Goal: Book appointment/travel/reservation

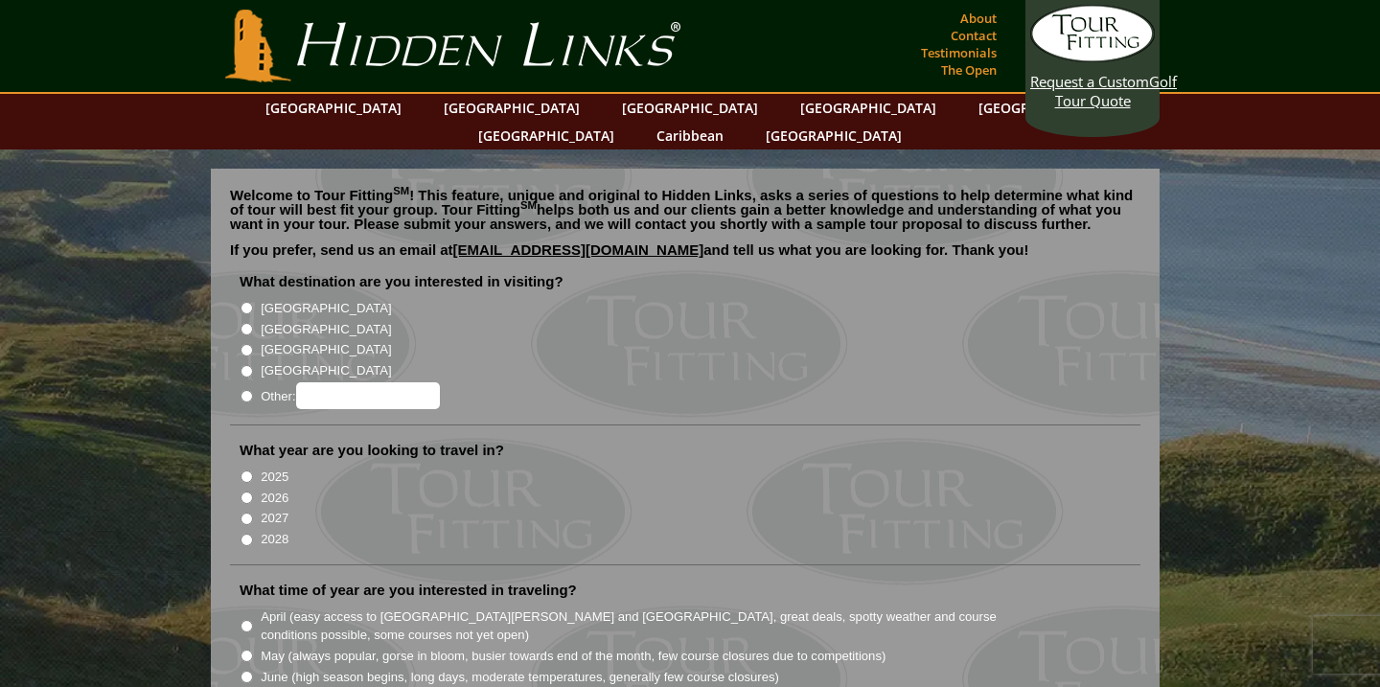
click at [248, 302] on input "[GEOGRAPHIC_DATA]" at bounding box center [247, 308] width 12 height 12
radio input "true"
click at [248, 323] on input "[GEOGRAPHIC_DATA]" at bounding box center [247, 329] width 12 height 12
radio input "true"
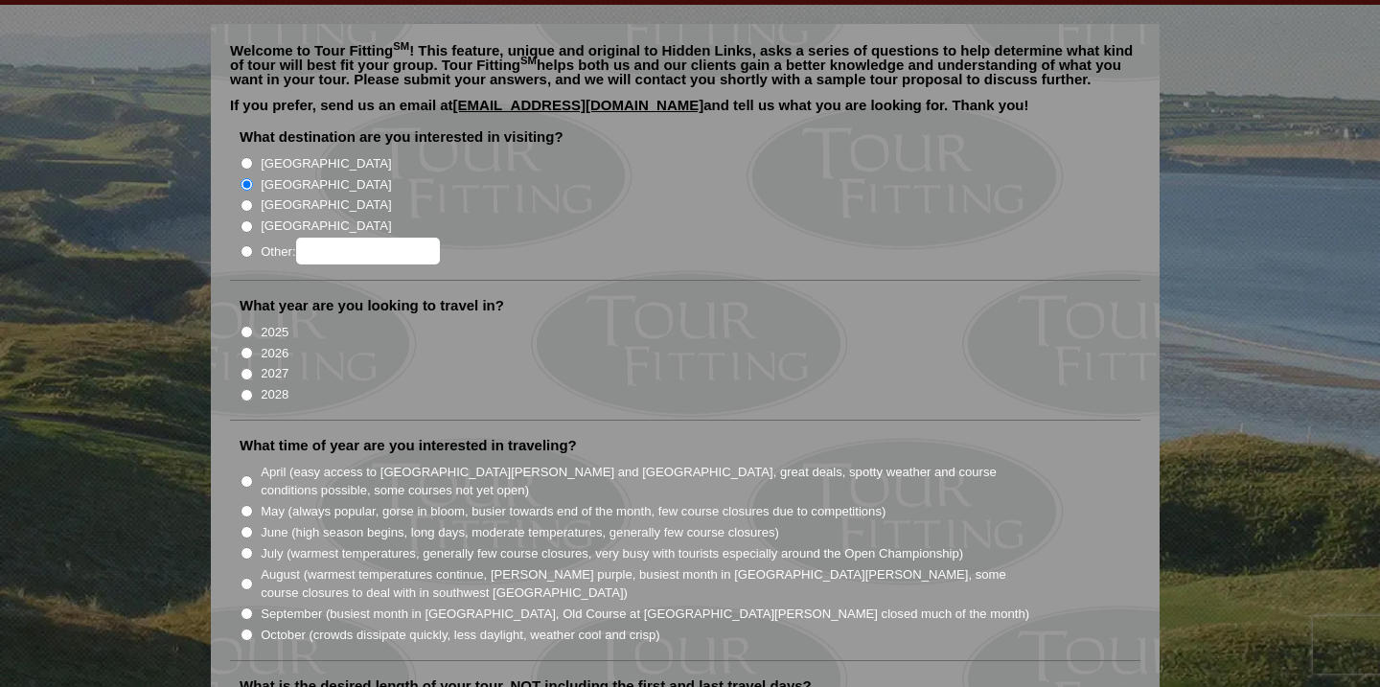
scroll to position [140, 0]
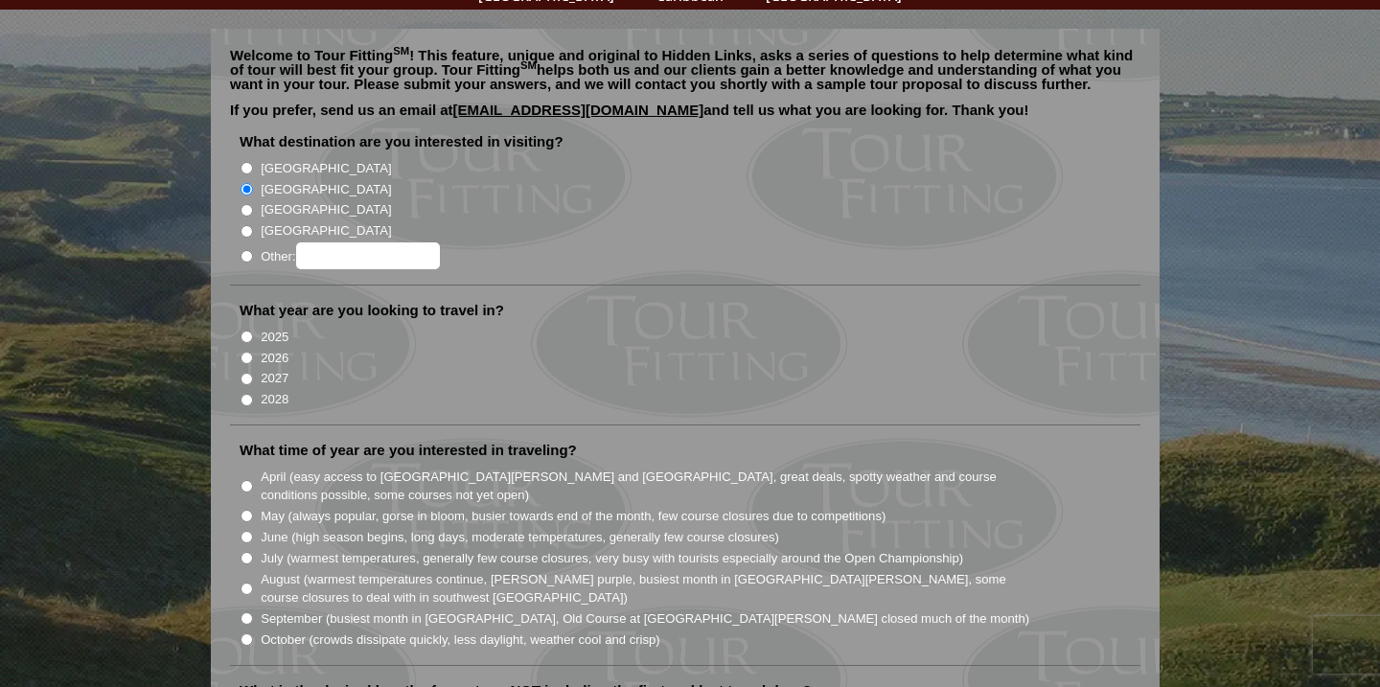
click at [248, 373] on input "2027" at bounding box center [247, 379] width 12 height 12
radio input "true"
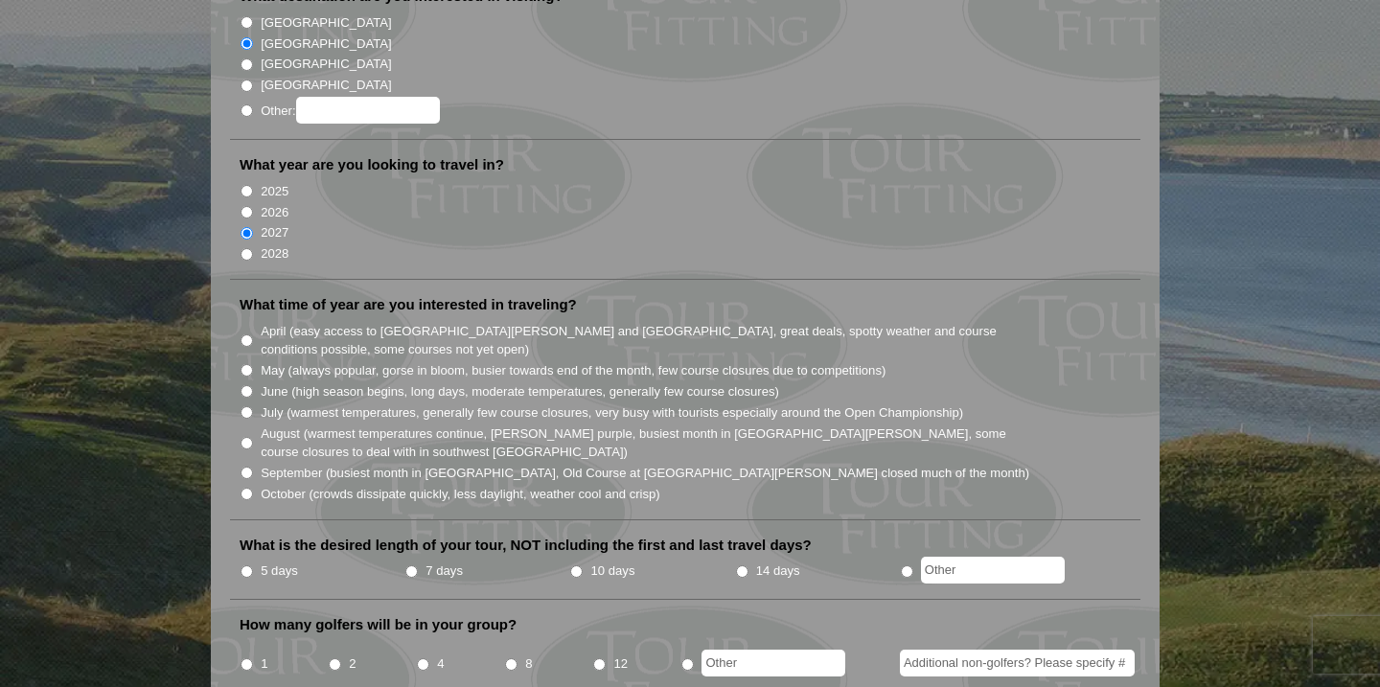
scroll to position [290, 0]
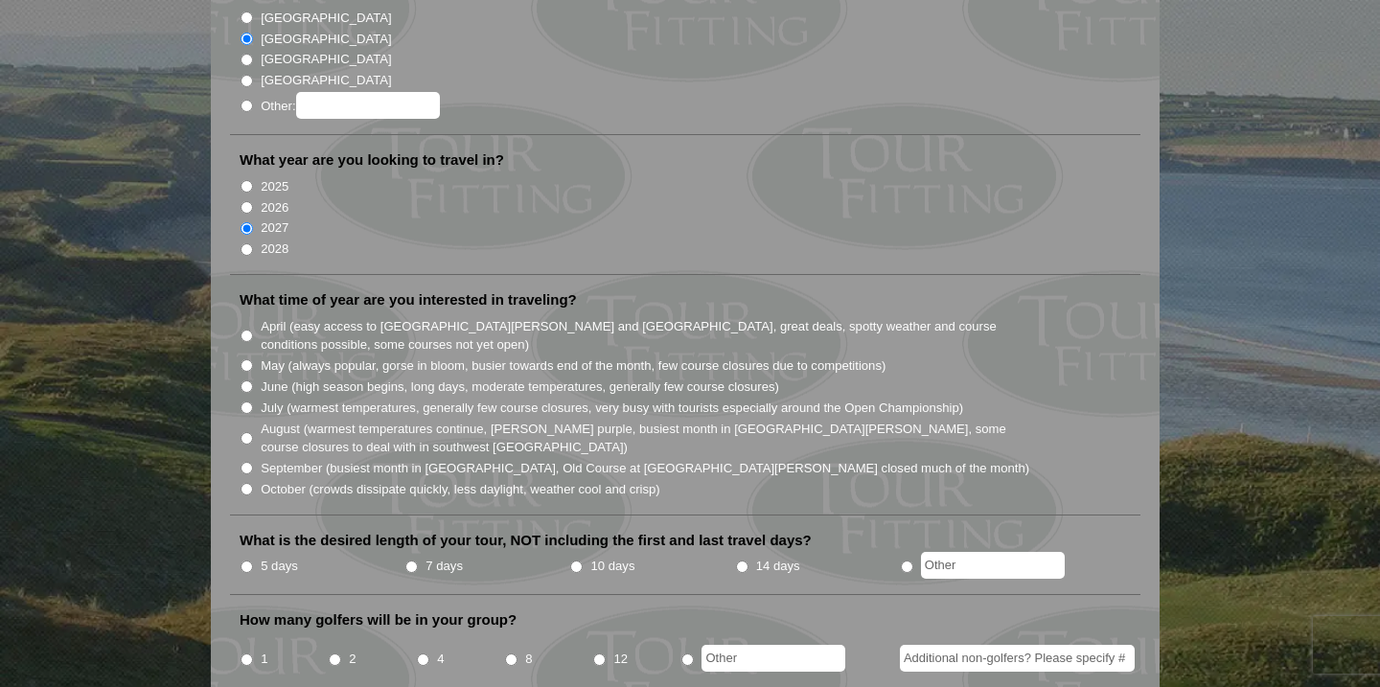
click at [249, 380] on input "June (high season begins, long days, moderate temperatures, generally few cours…" at bounding box center [247, 386] width 12 height 12
radio input "true"
click at [409, 561] on input "7 days" at bounding box center [411, 567] width 12 height 12
radio input "true"
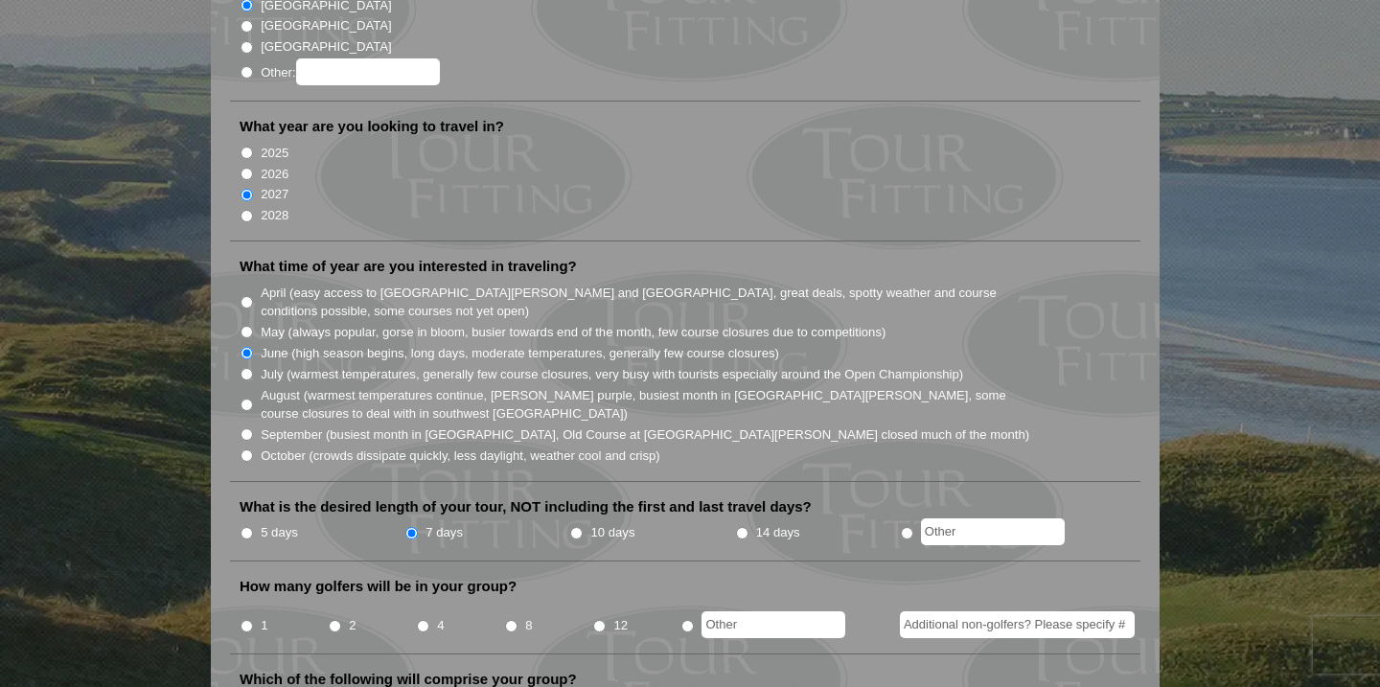
scroll to position [332, 0]
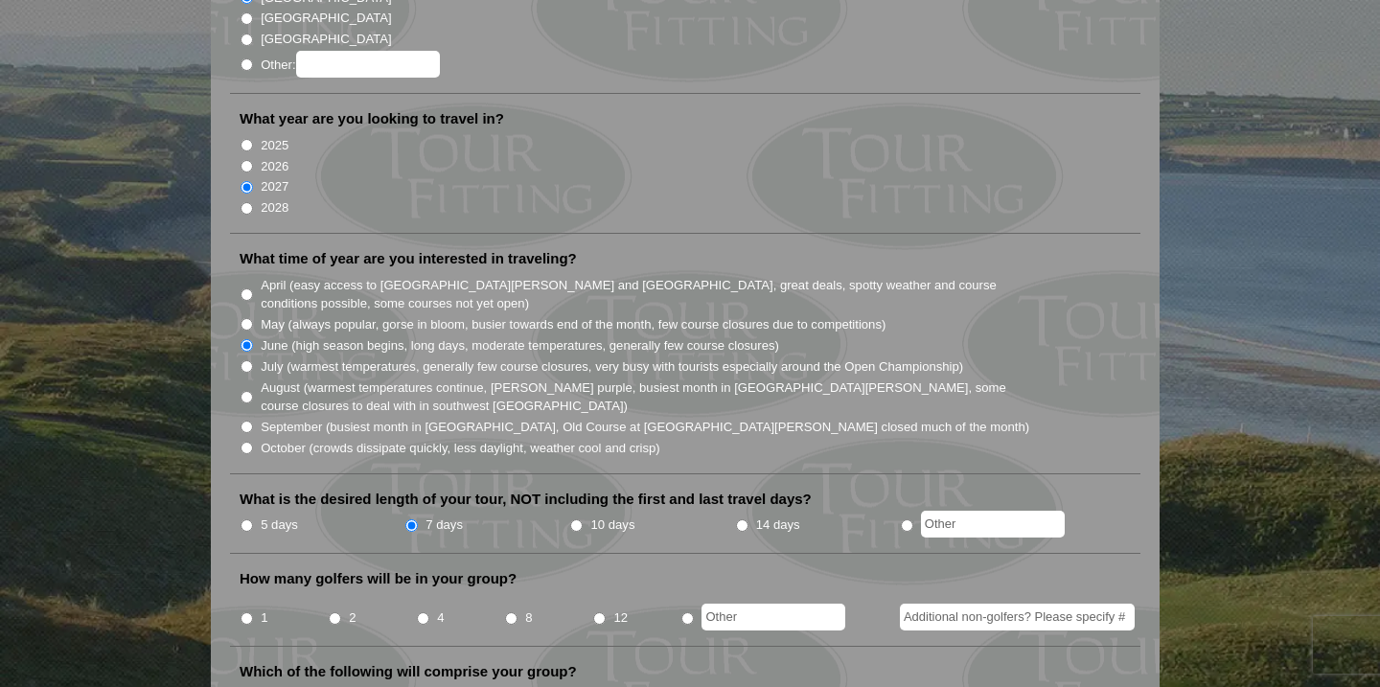
click at [334, 612] on input "2" at bounding box center [335, 618] width 12 height 12
radio input "true"
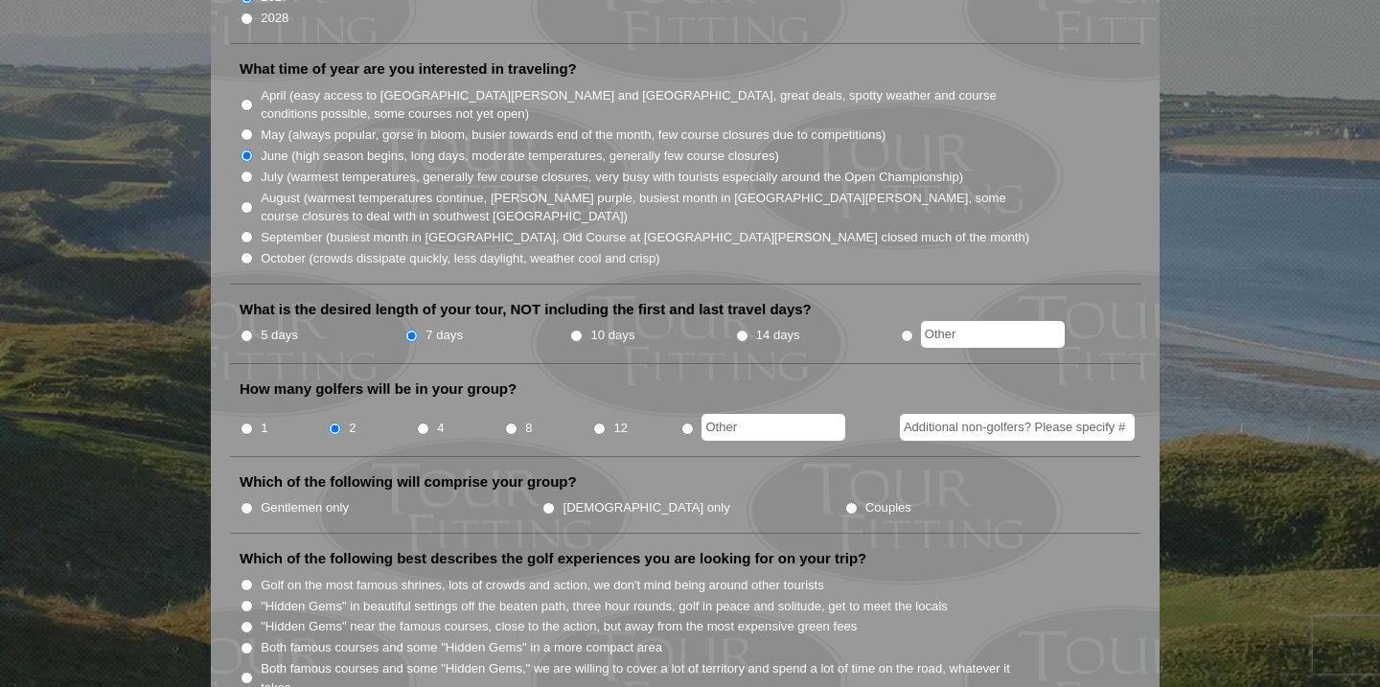
scroll to position [541, 0]
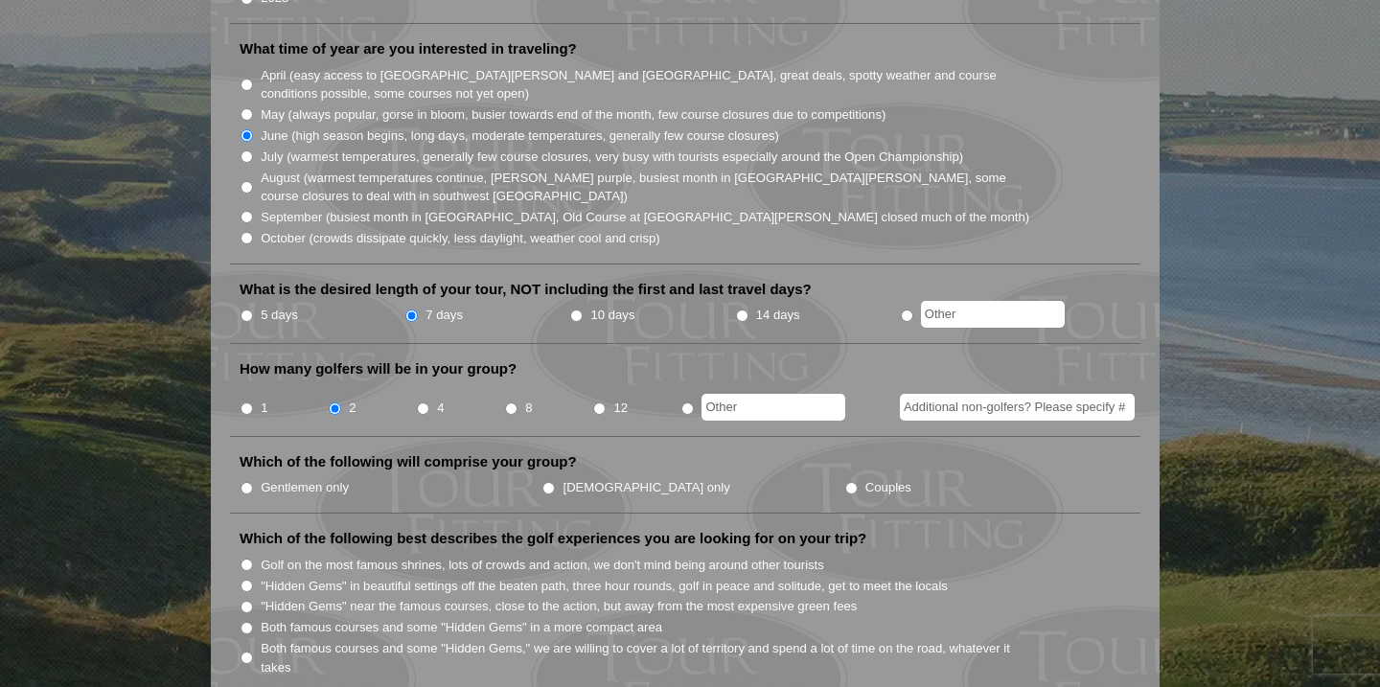
click at [246, 482] on input "Gentlemen only" at bounding box center [247, 488] width 12 height 12
radio input "true"
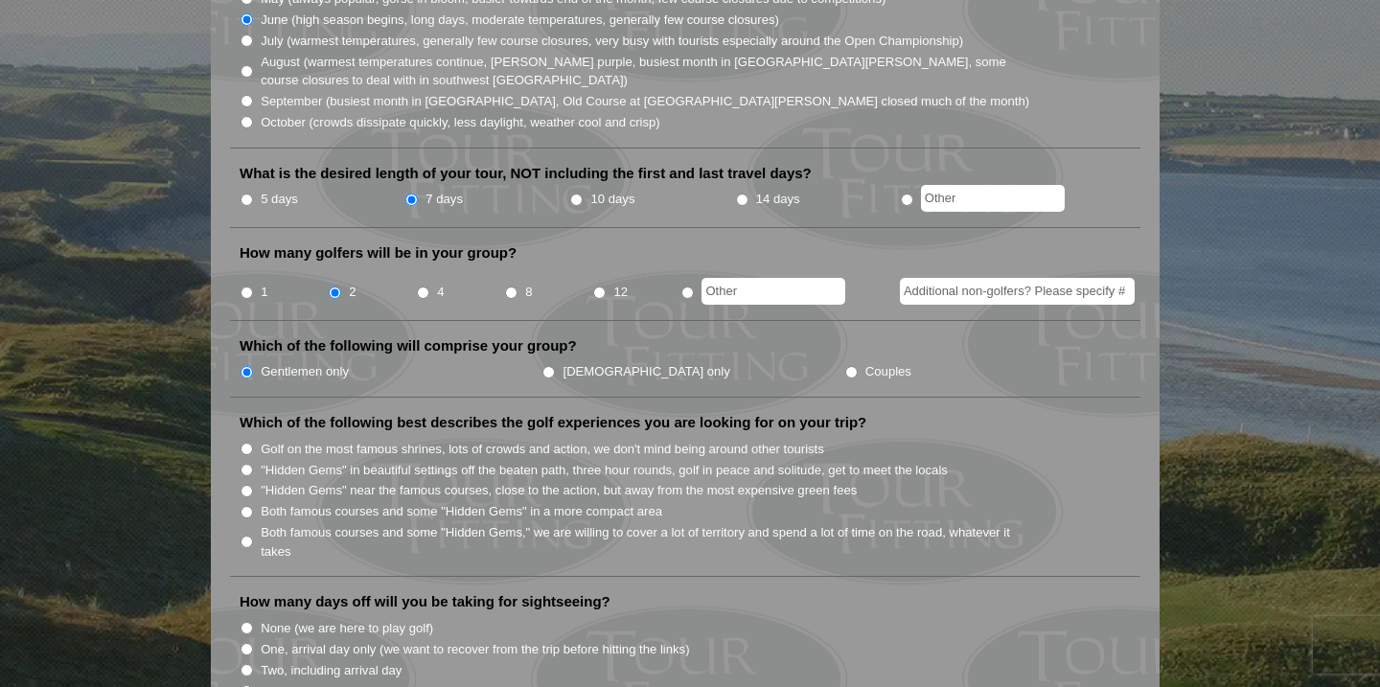
scroll to position [660, 0]
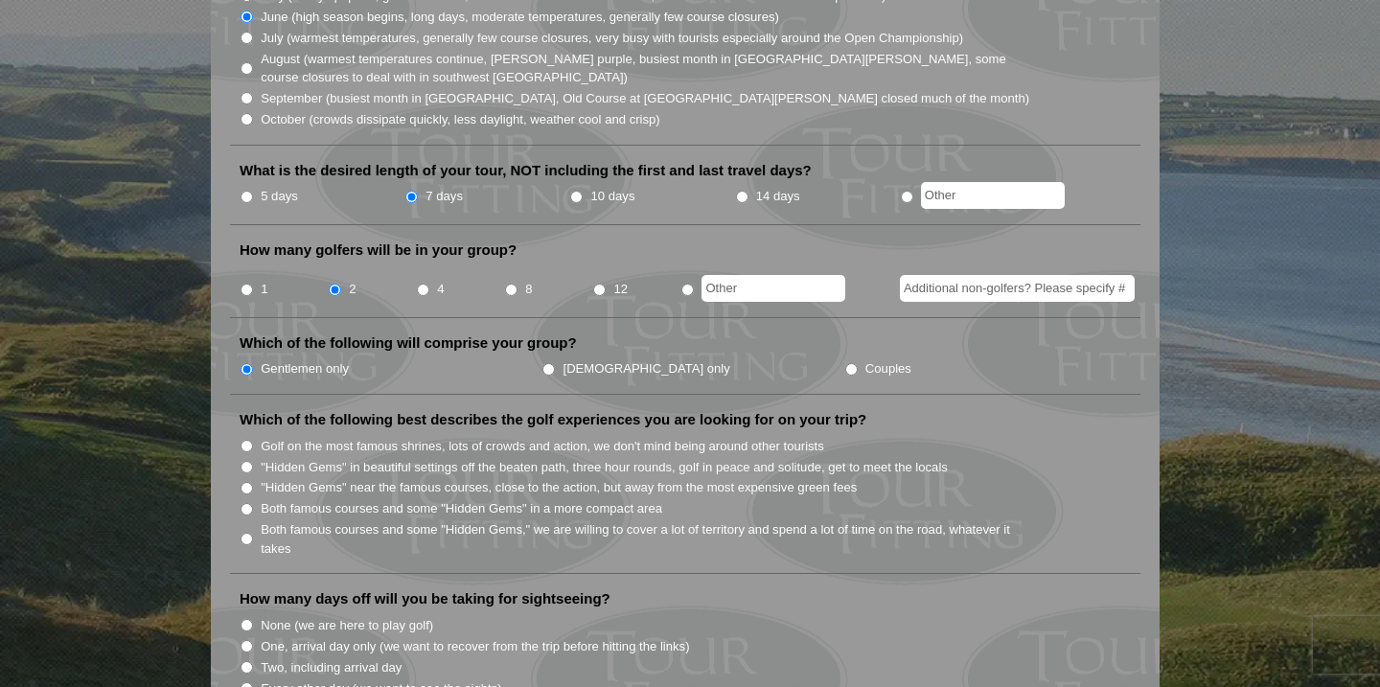
click at [245, 440] on input "Golf on the most famous shrines, lots of crowds and action, we don't mind being…" at bounding box center [247, 446] width 12 height 12
radio input "true"
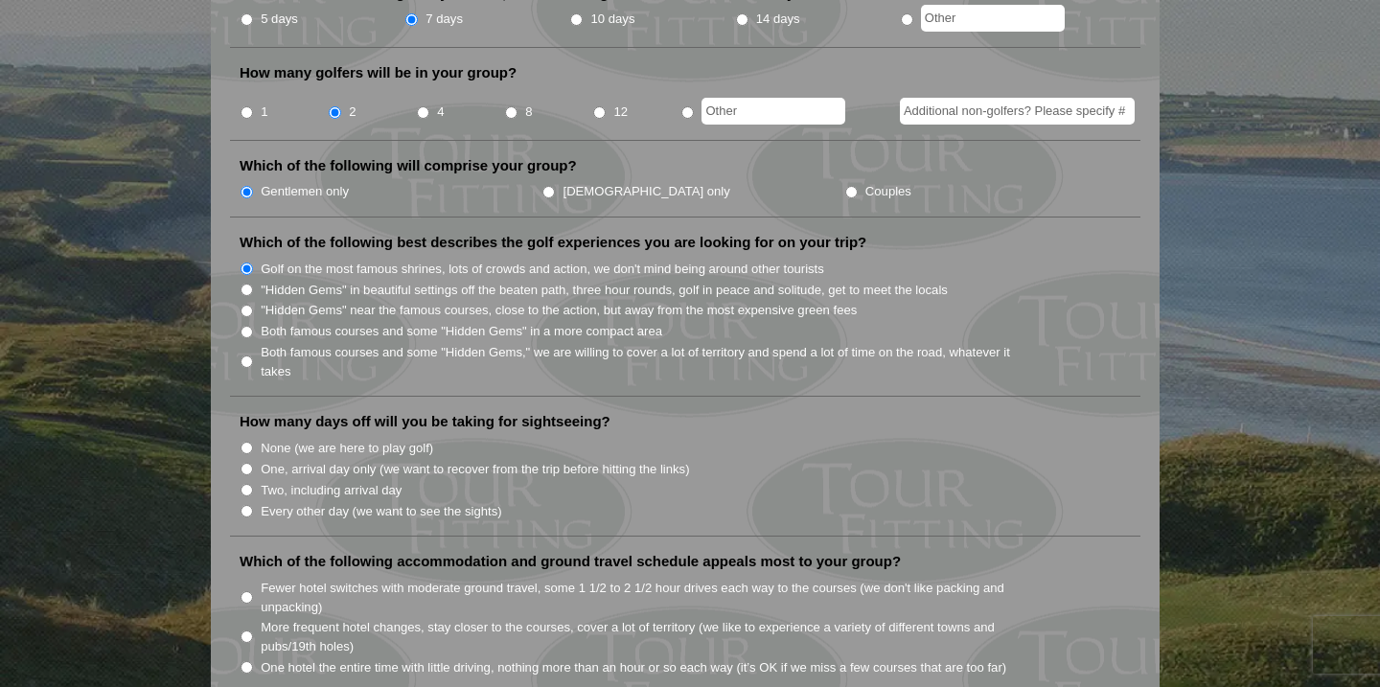
scroll to position [843, 0]
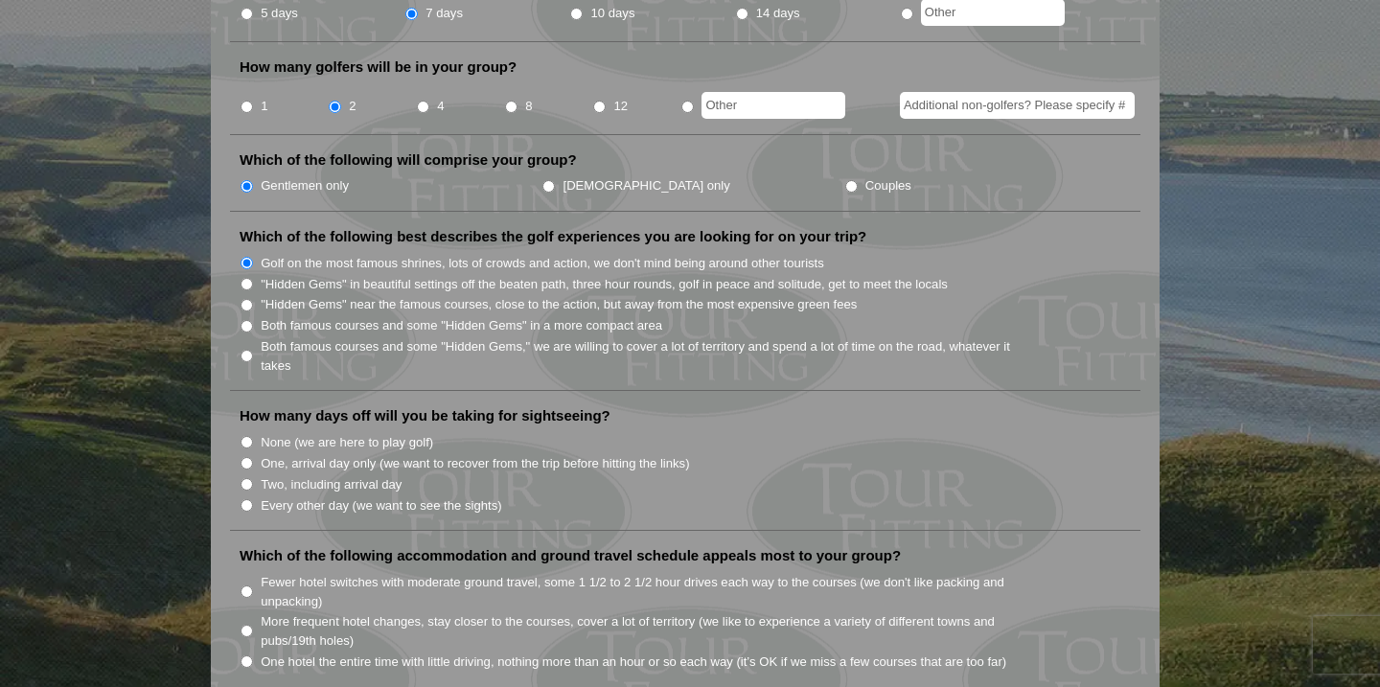
click at [251, 436] on input "None (we are here to play golf)" at bounding box center [247, 442] width 12 height 12
radio input "true"
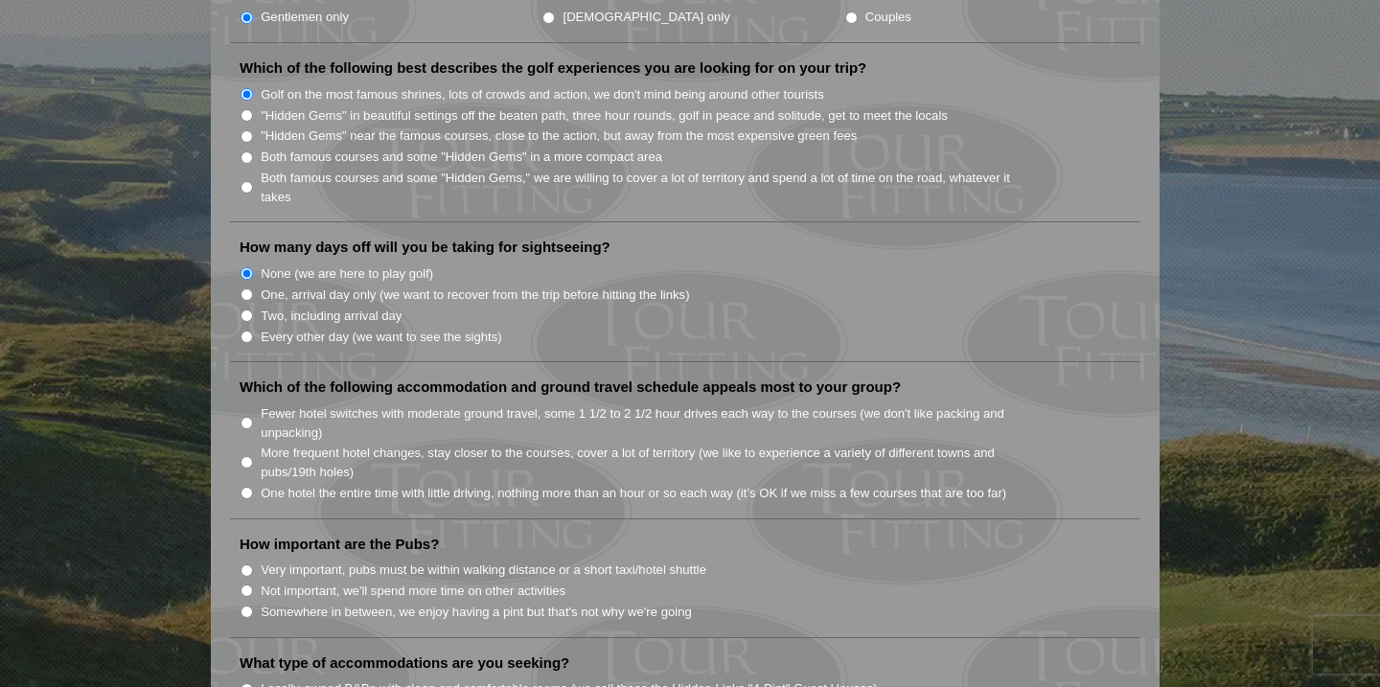
scroll to position [1016, 0]
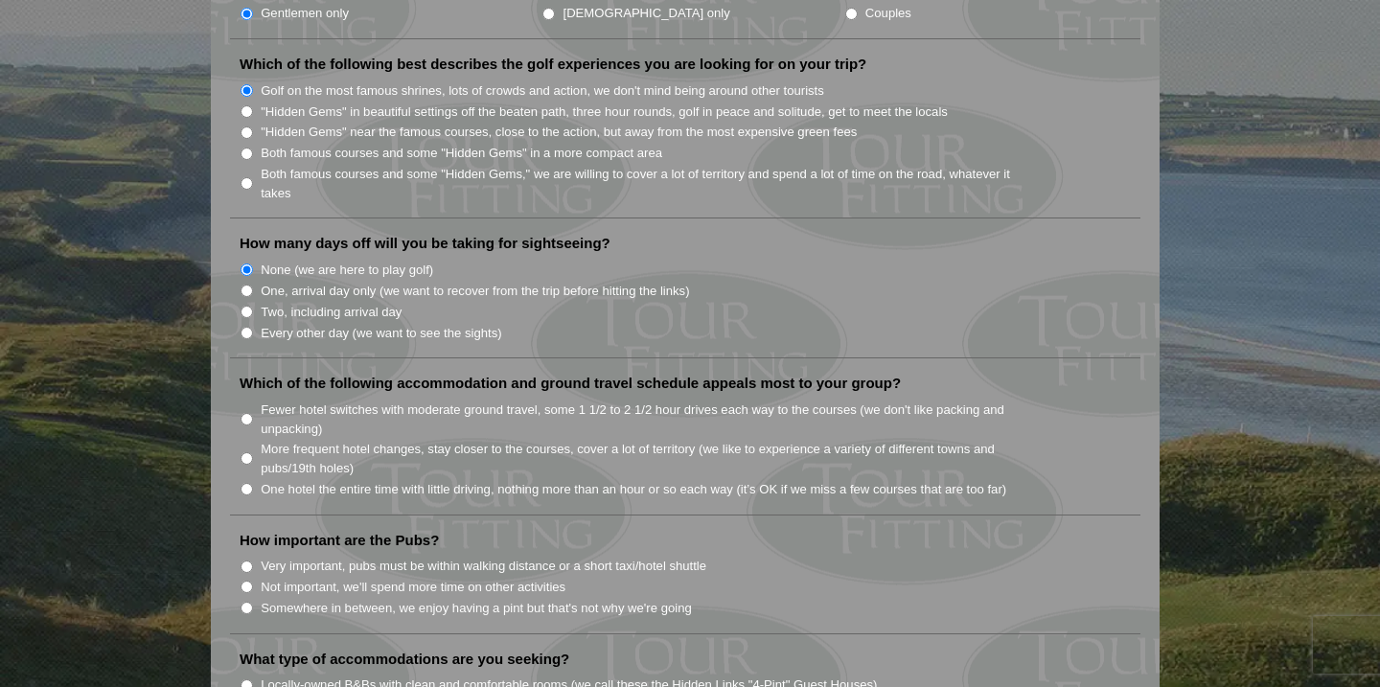
click at [241, 413] on input "Fewer hotel switches with moderate ground travel, some 1 1/2 to 2 1/2 hour driv…" at bounding box center [247, 419] width 12 height 12
radio input "true"
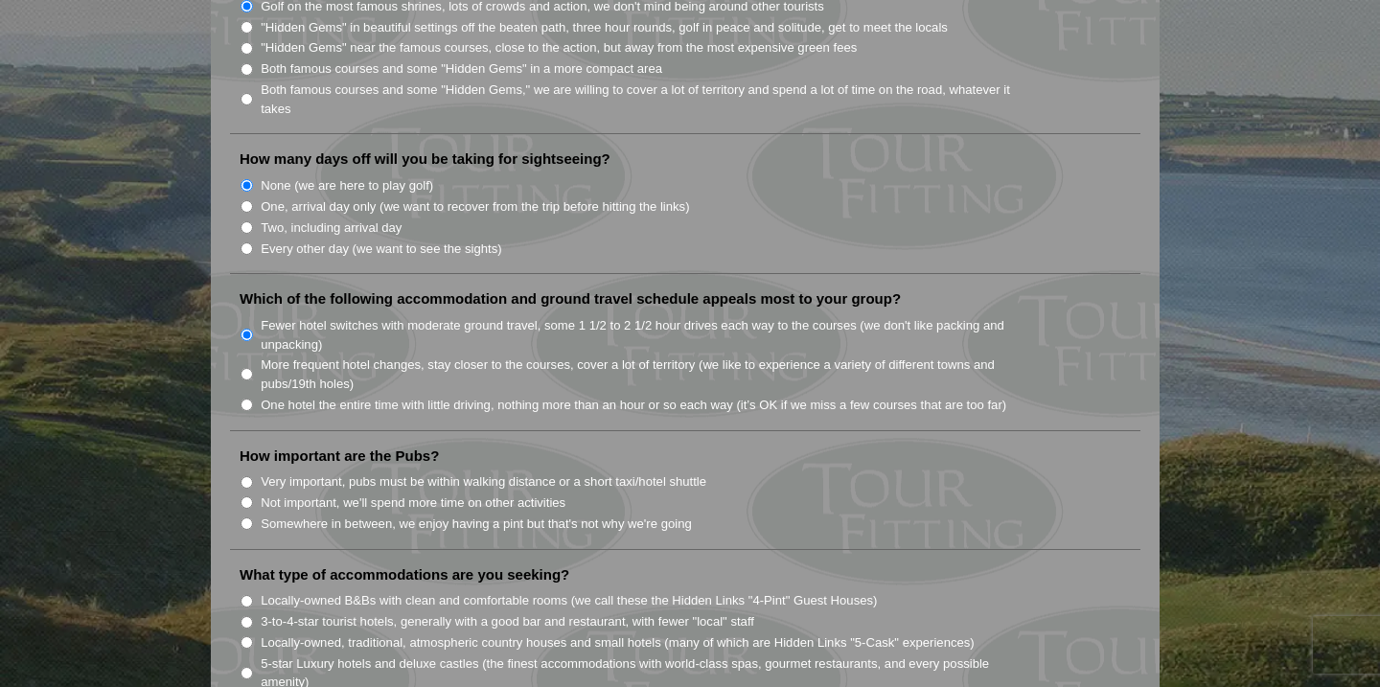
scroll to position [1116, 0]
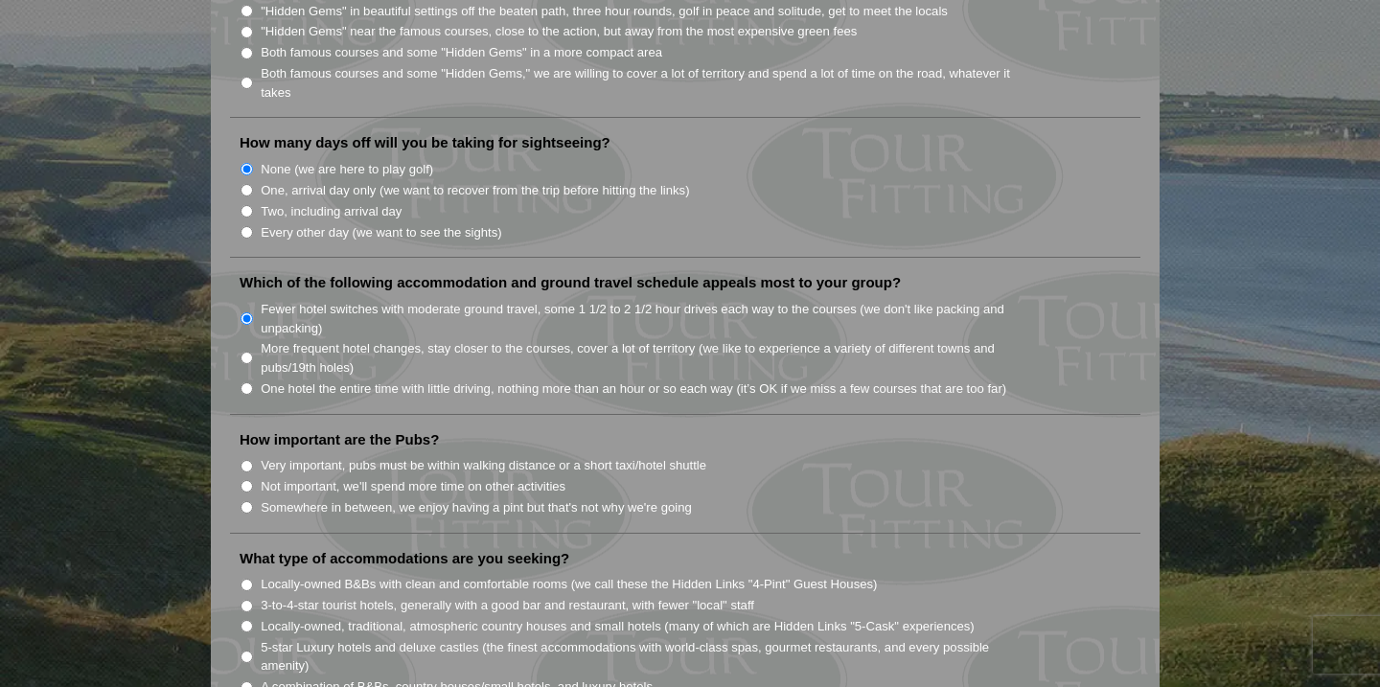
click at [247, 501] on input "Somewhere in between, we enjoy having a pint but that's not why we're going" at bounding box center [247, 507] width 12 height 12
radio input "true"
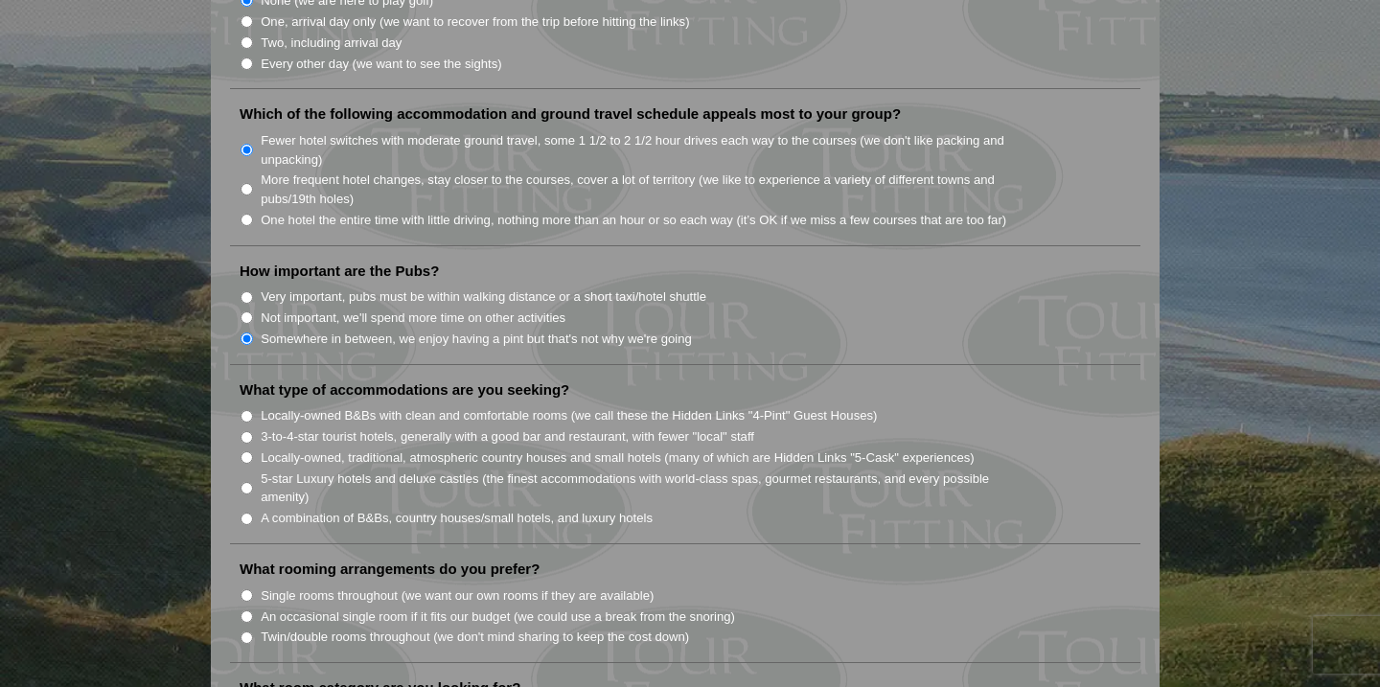
scroll to position [1278, 0]
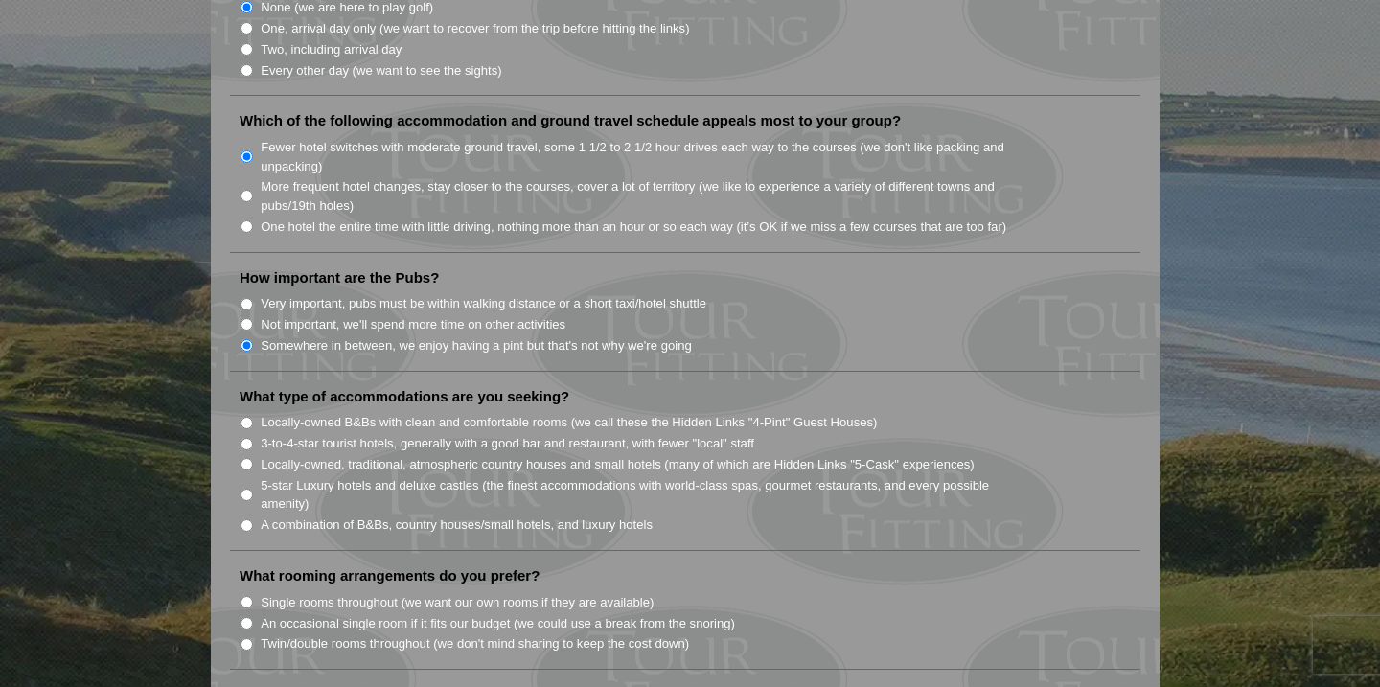
click at [244, 519] on input "A combination of B&Bs, country houses/small hotels, and luxury hotels" at bounding box center [247, 525] width 12 height 12
radio input "true"
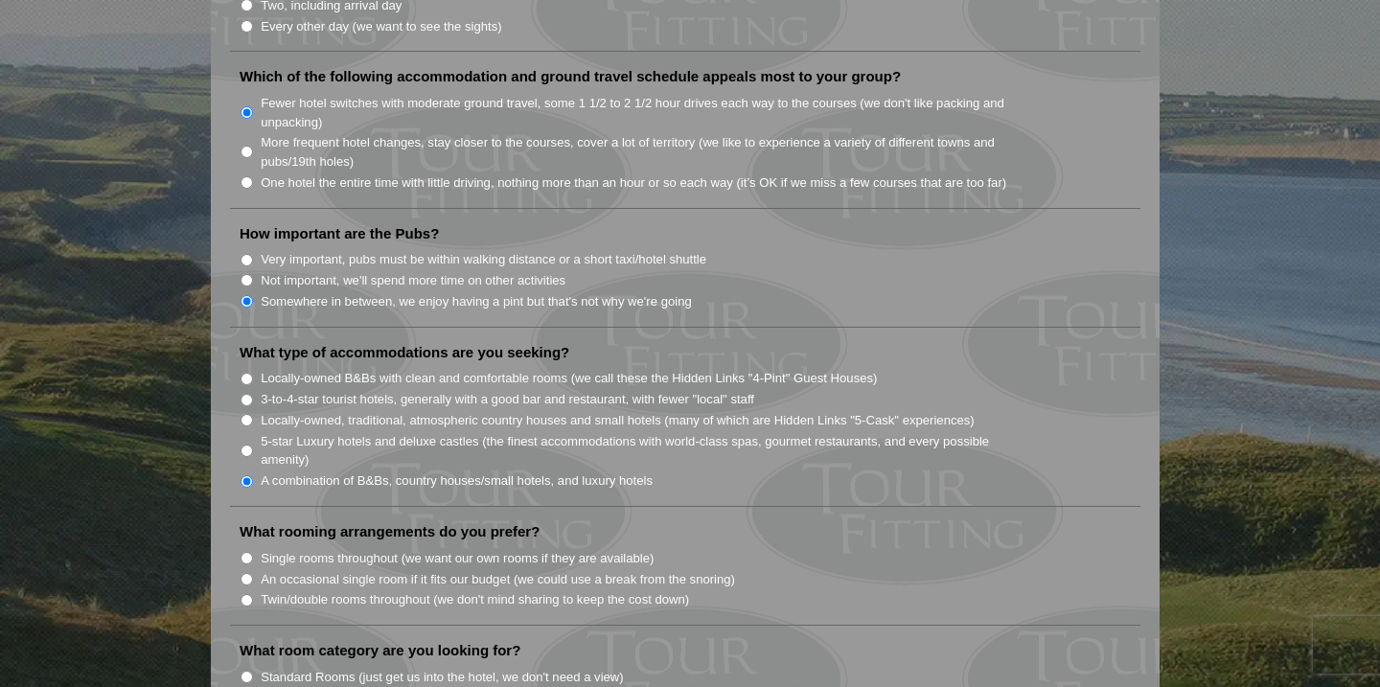
scroll to position [1356, 0]
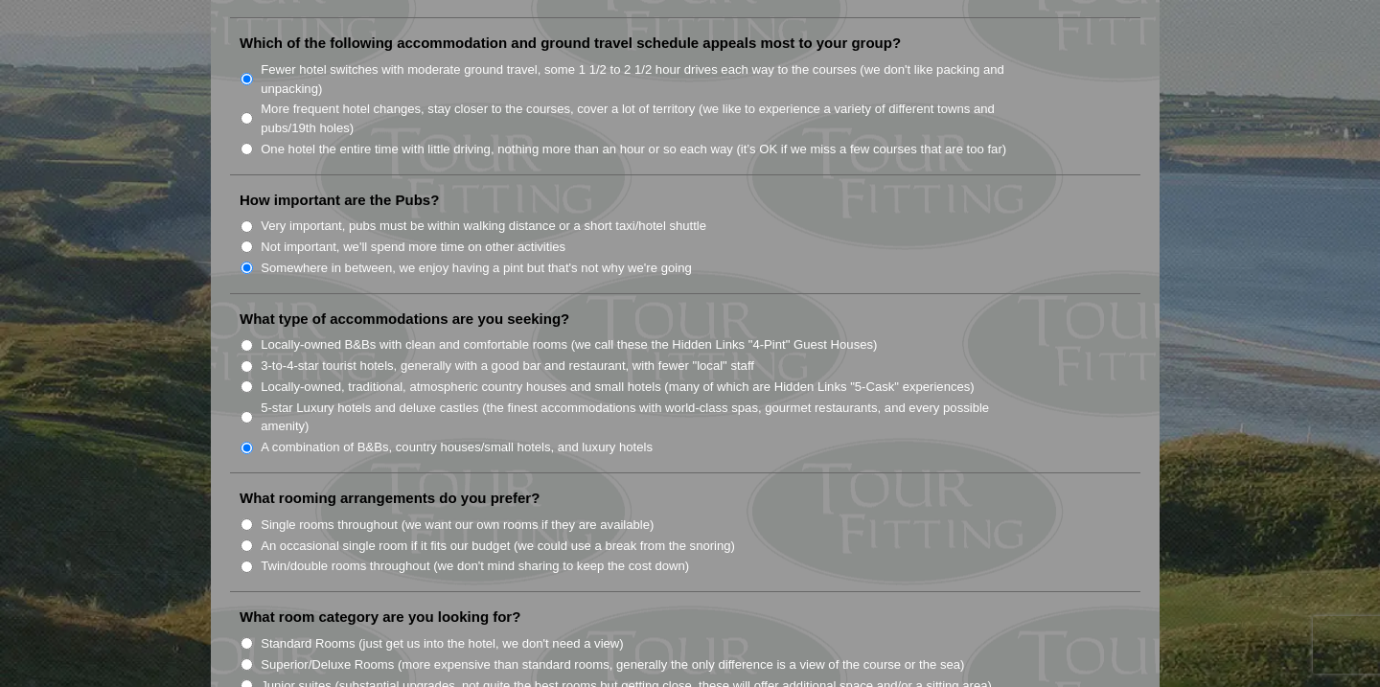
click at [250, 561] on input "Twin/double rooms throughout (we don't mind sharing to keep the cost down)" at bounding box center [247, 567] width 12 height 12
radio input "true"
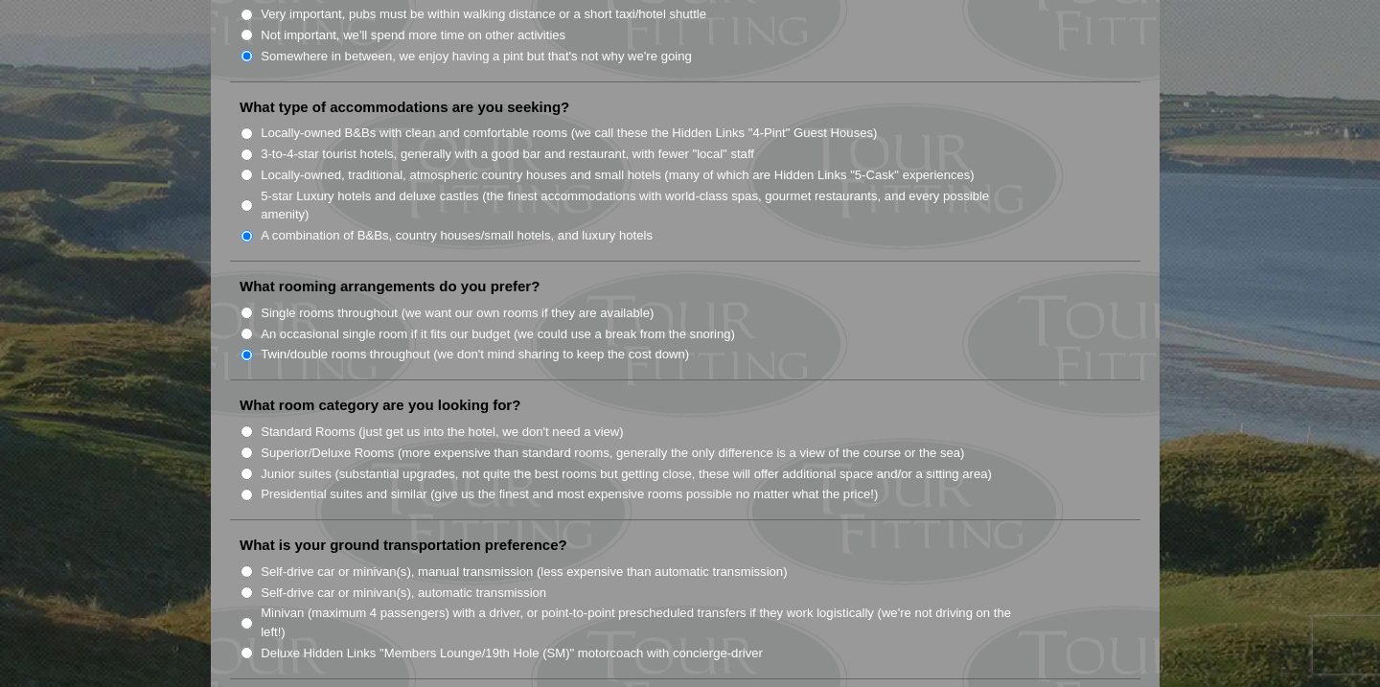
scroll to position [1594, 0]
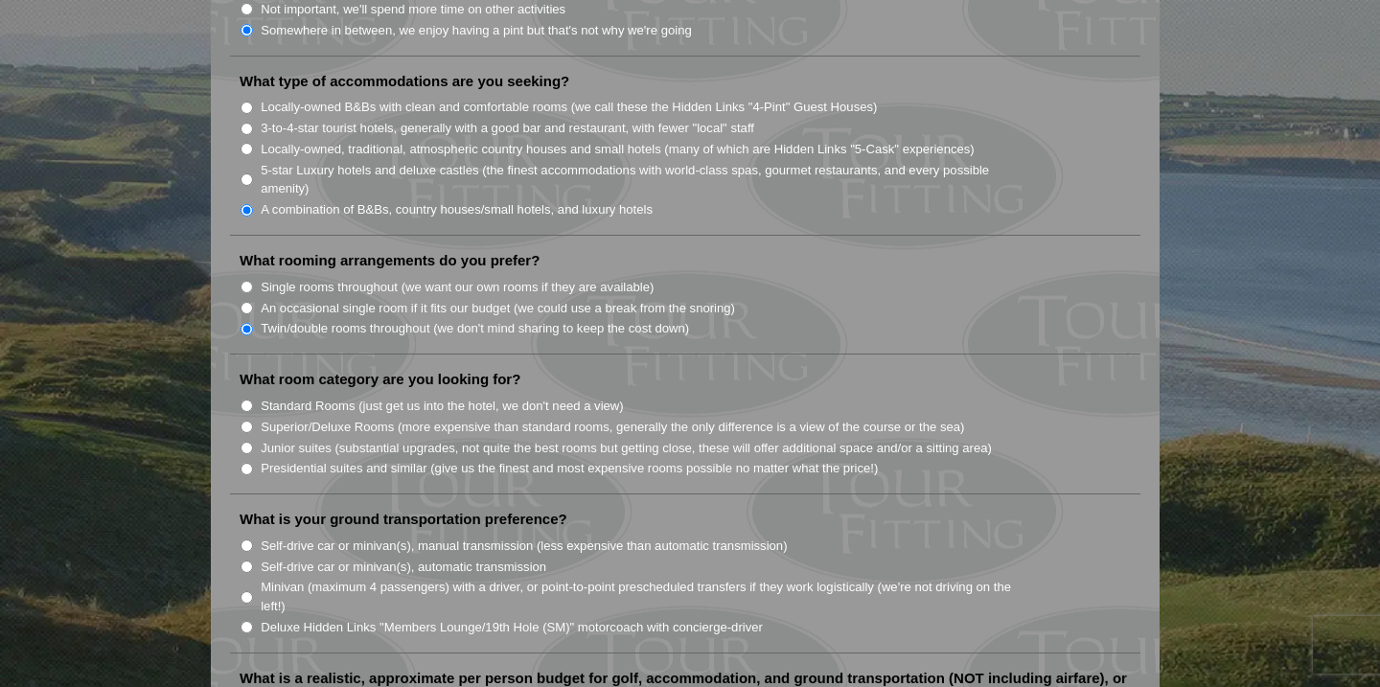
click at [245, 400] on input "Standard Rooms (just get us into the hotel, we don't need a view)" at bounding box center [247, 406] width 12 height 12
radio input "true"
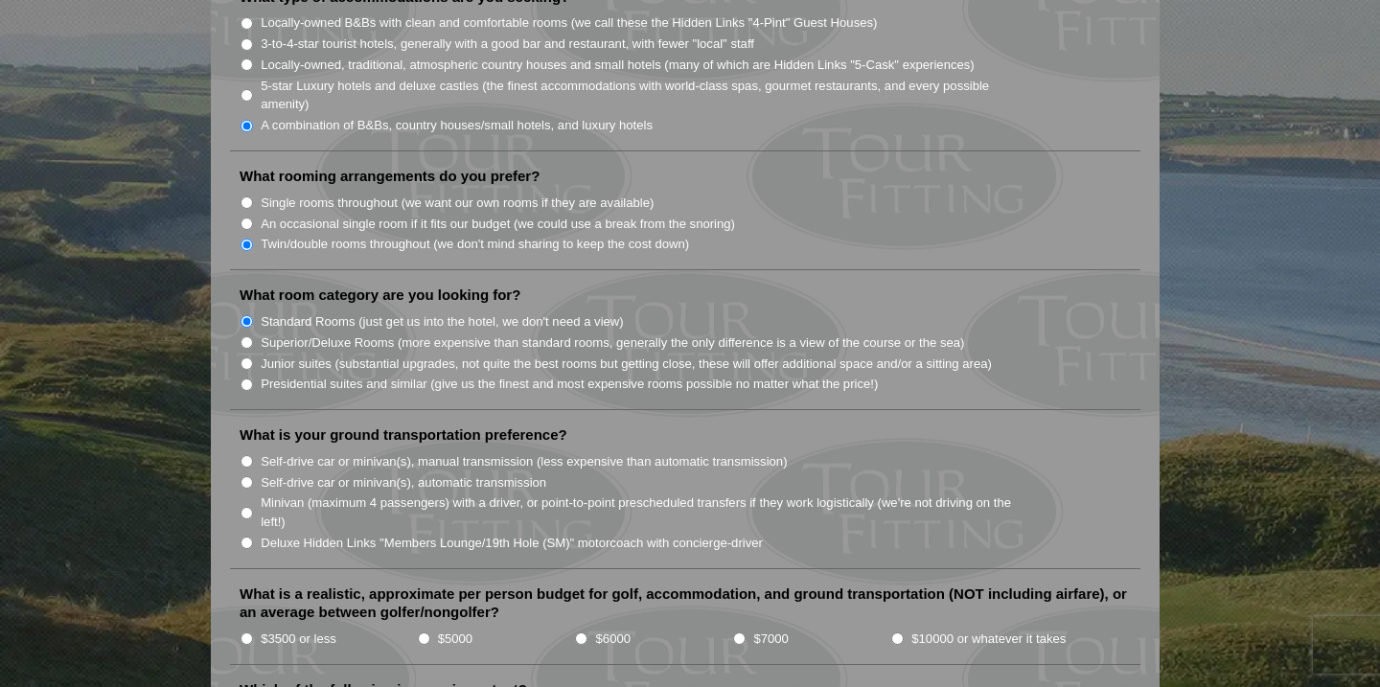
scroll to position [1731, 0]
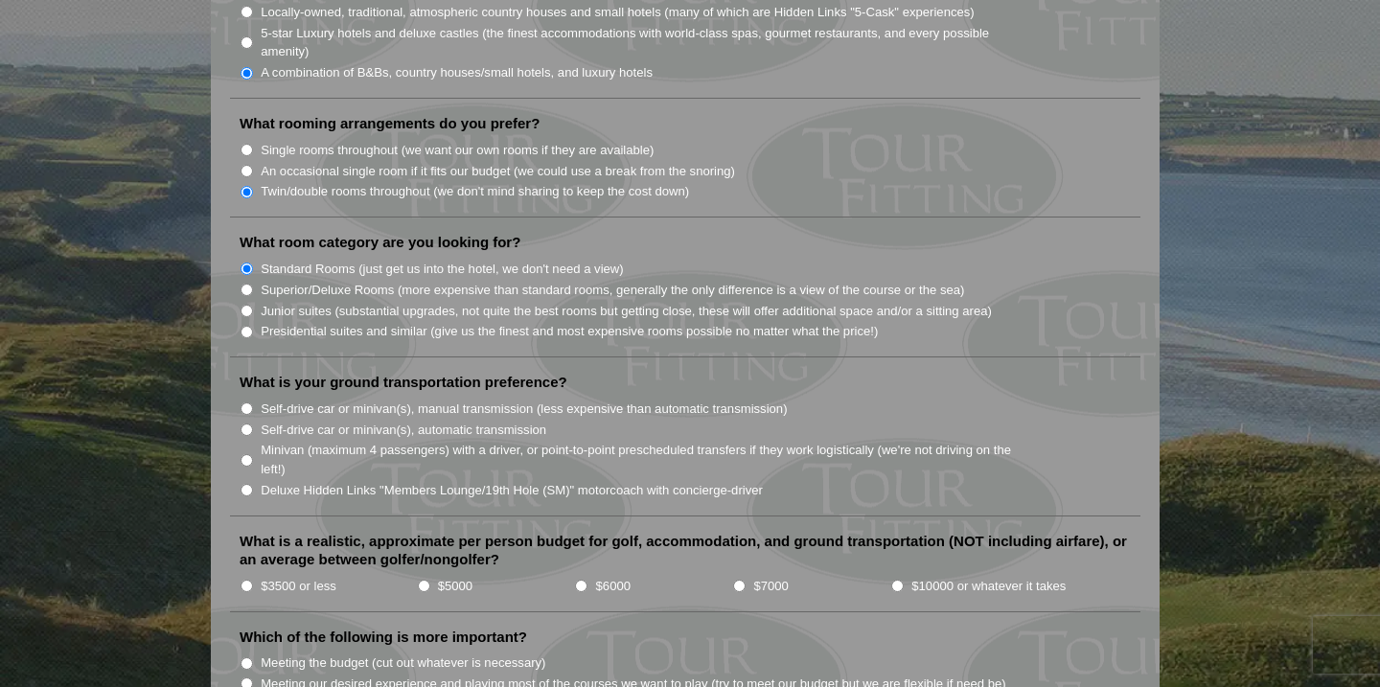
click at [245, 454] on input "Minivan (maximum 4 passengers) with a driver, or point-to-point prescheduled tr…" at bounding box center [247, 460] width 12 height 12
radio input "true"
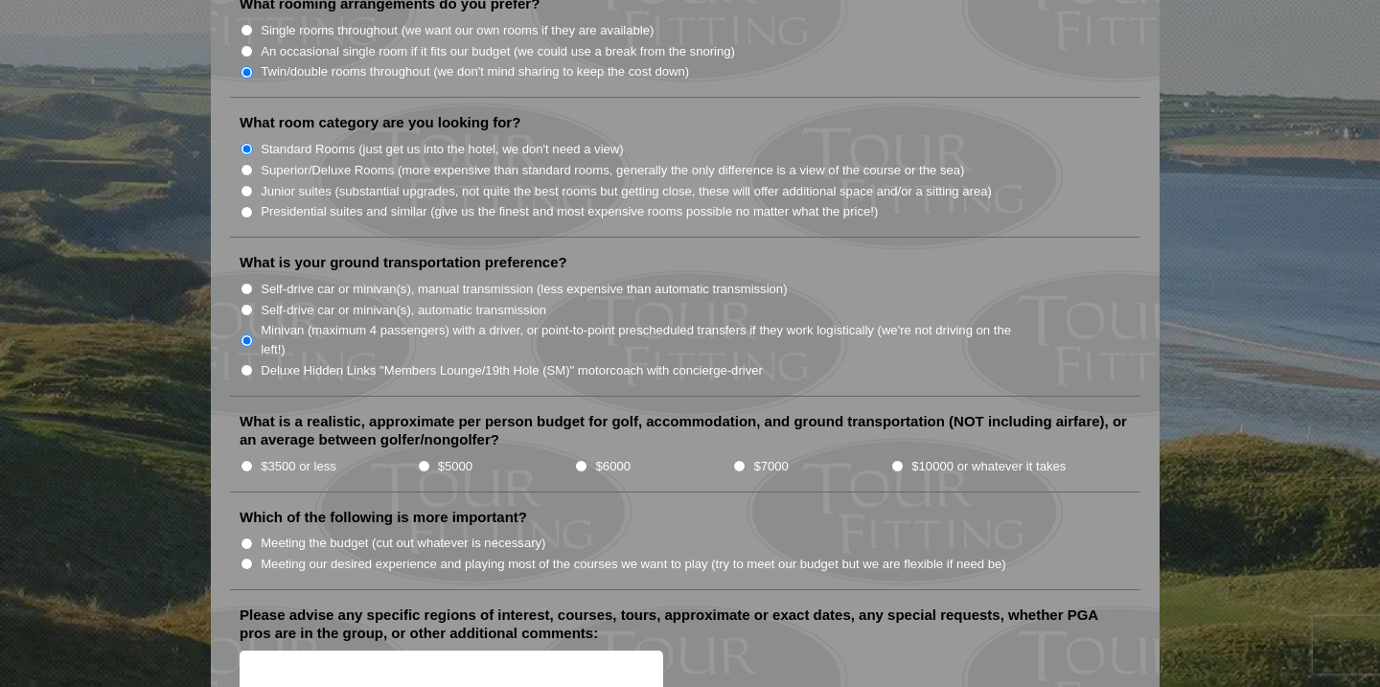
scroll to position [1855, 0]
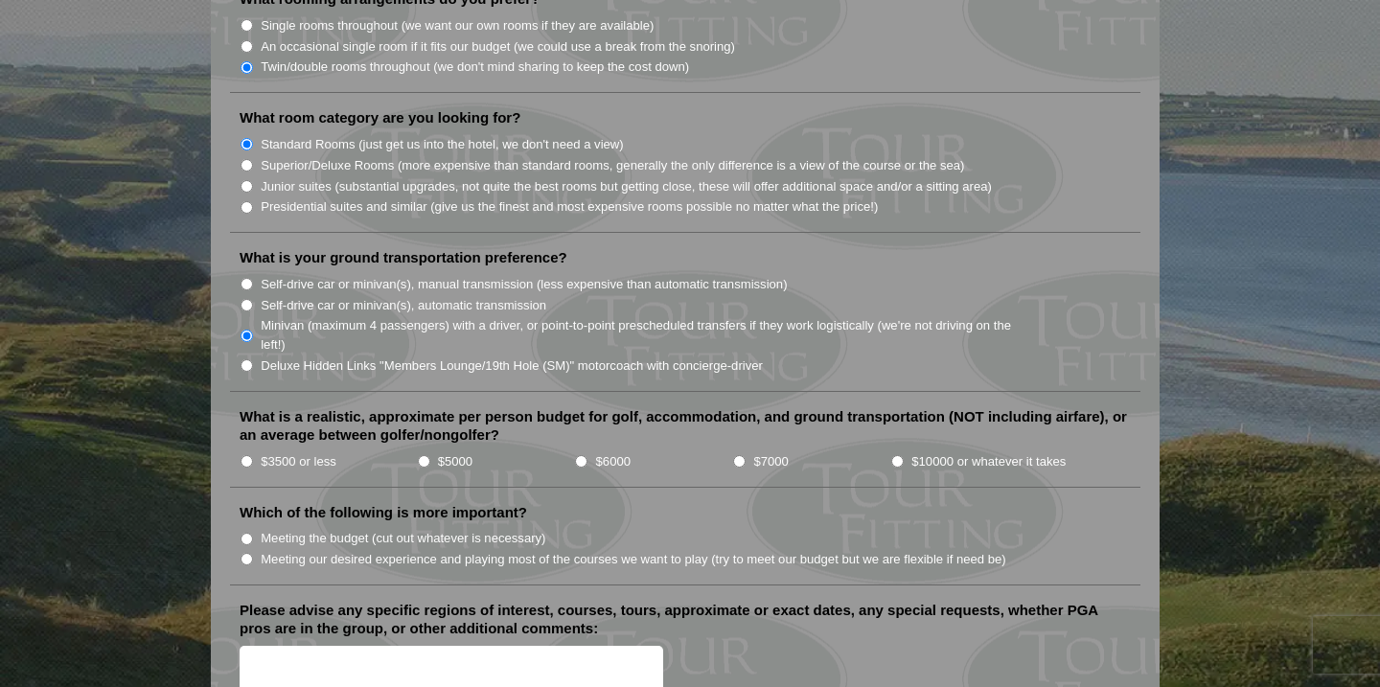
click at [739, 455] on input "$7000" at bounding box center [739, 461] width 12 height 12
radio input "true"
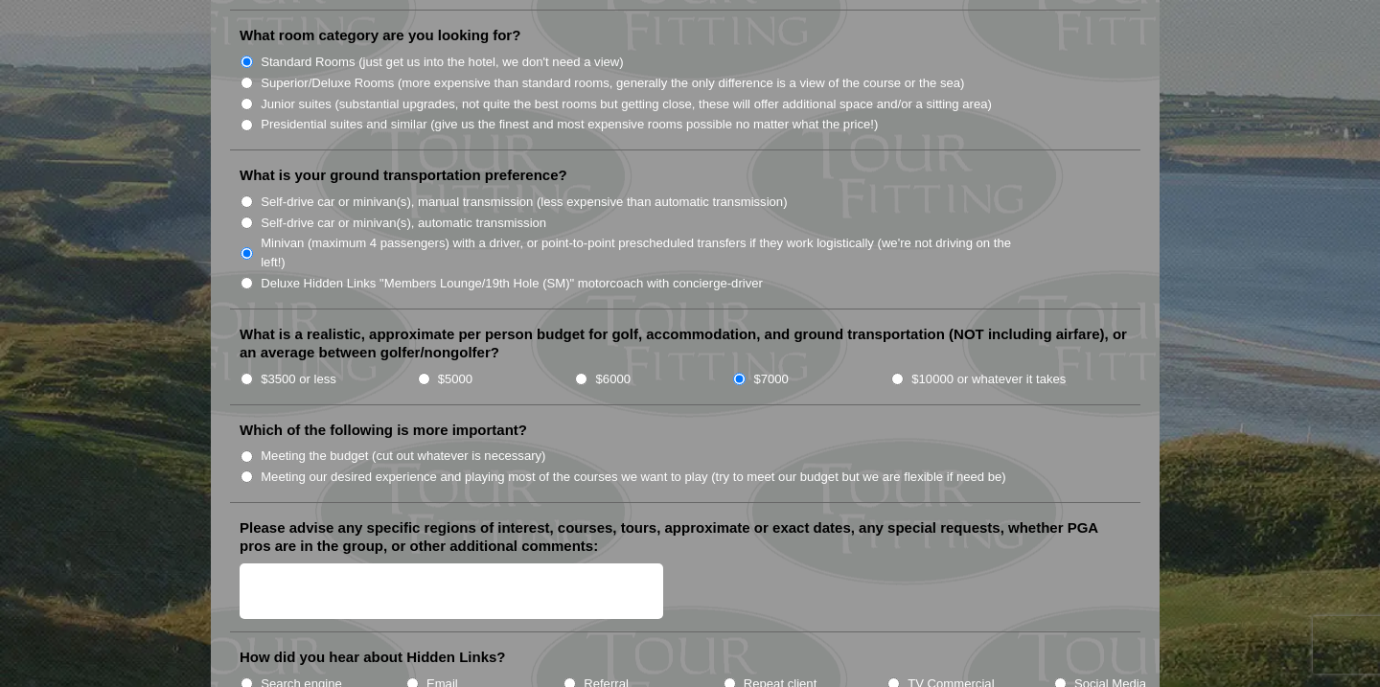
scroll to position [1941, 0]
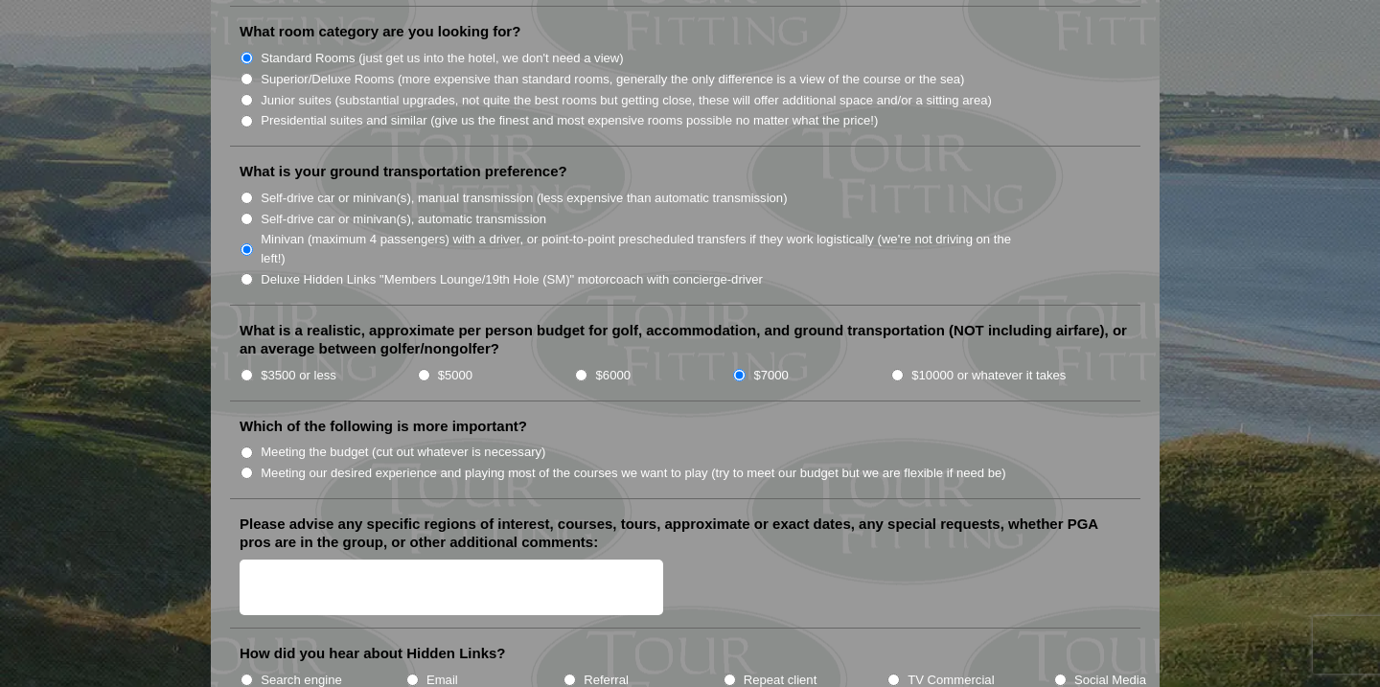
click at [248, 467] on input "Meeting our desired experience and playing most of the courses we want to play …" at bounding box center [247, 473] width 12 height 12
radio input "true"
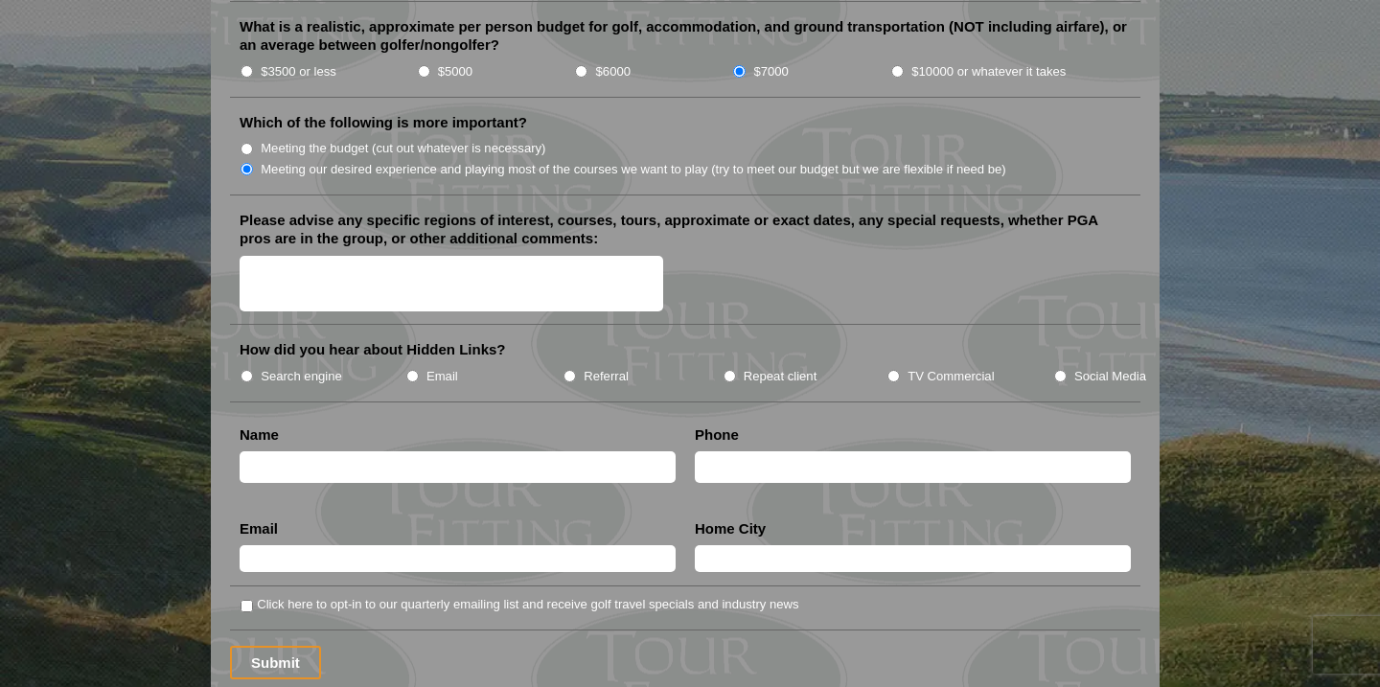
scroll to position [2247, 0]
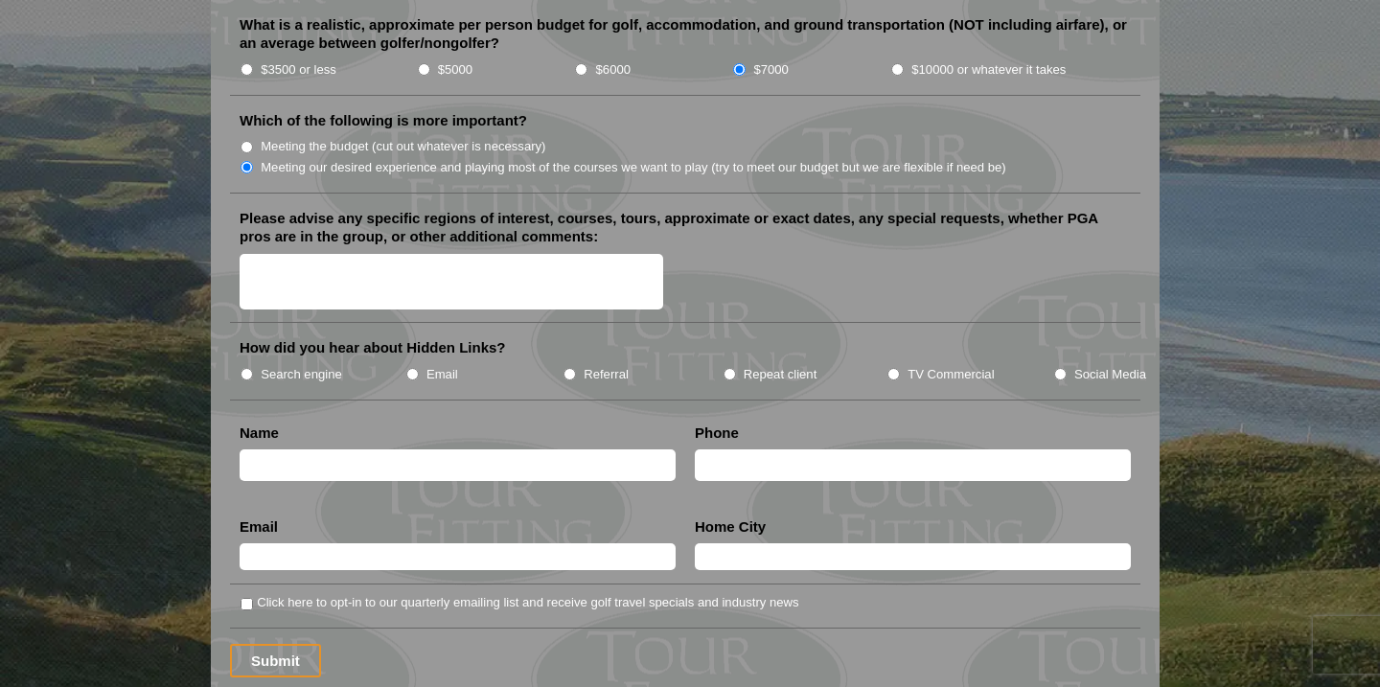
click at [244, 368] on input "Search engine" at bounding box center [247, 374] width 12 height 12
radio input "true"
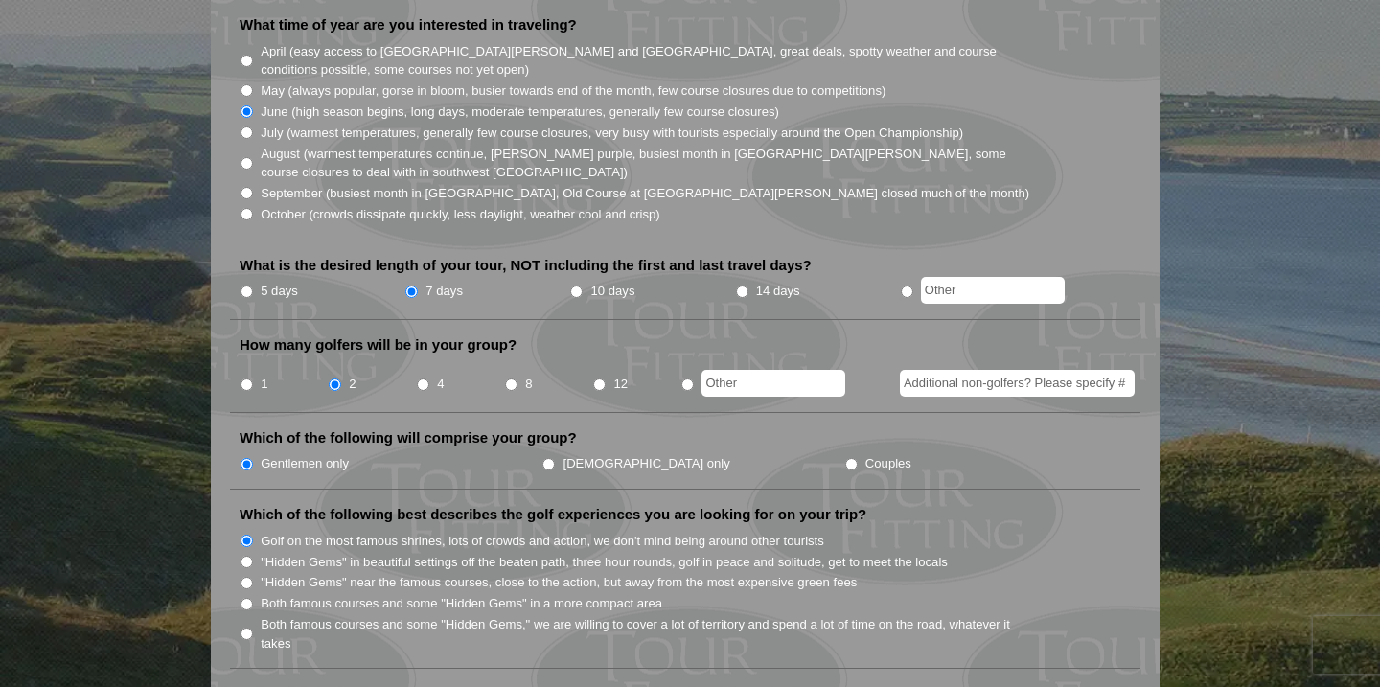
scroll to position [0, 0]
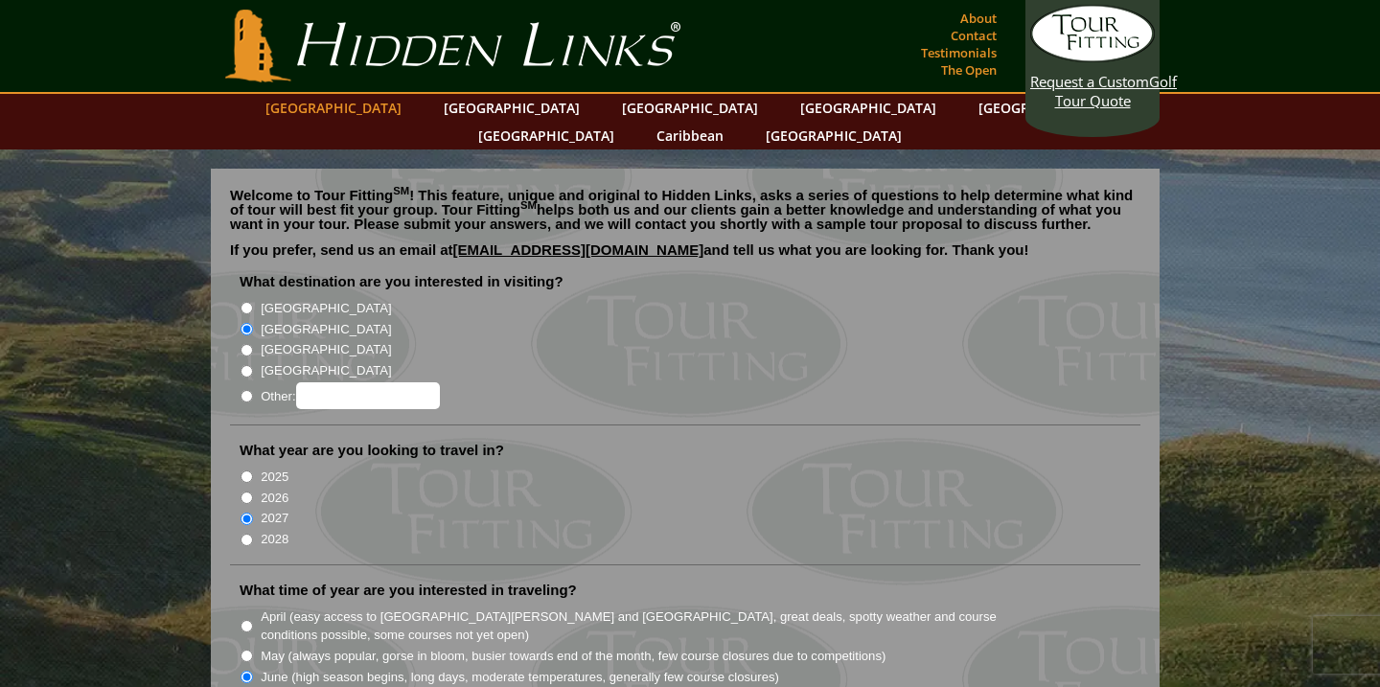
click at [396, 112] on link "[GEOGRAPHIC_DATA]" at bounding box center [333, 108] width 155 height 28
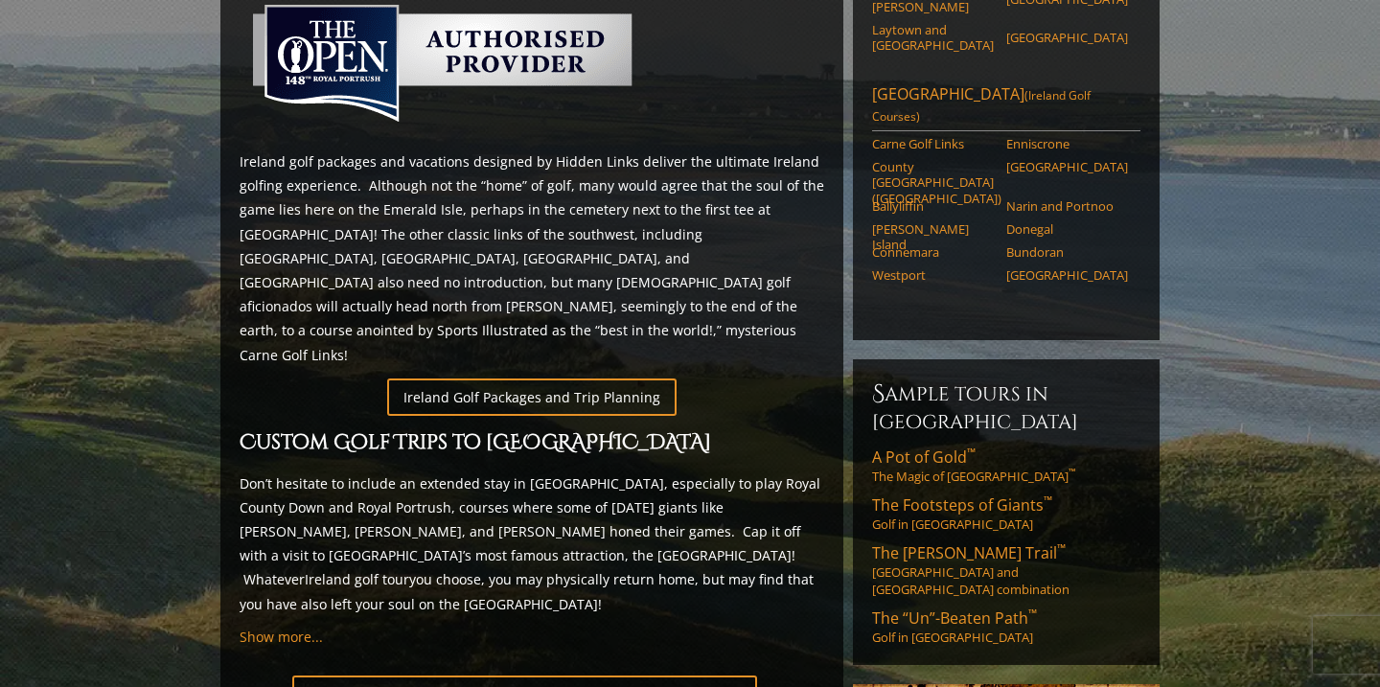
scroll to position [916, 0]
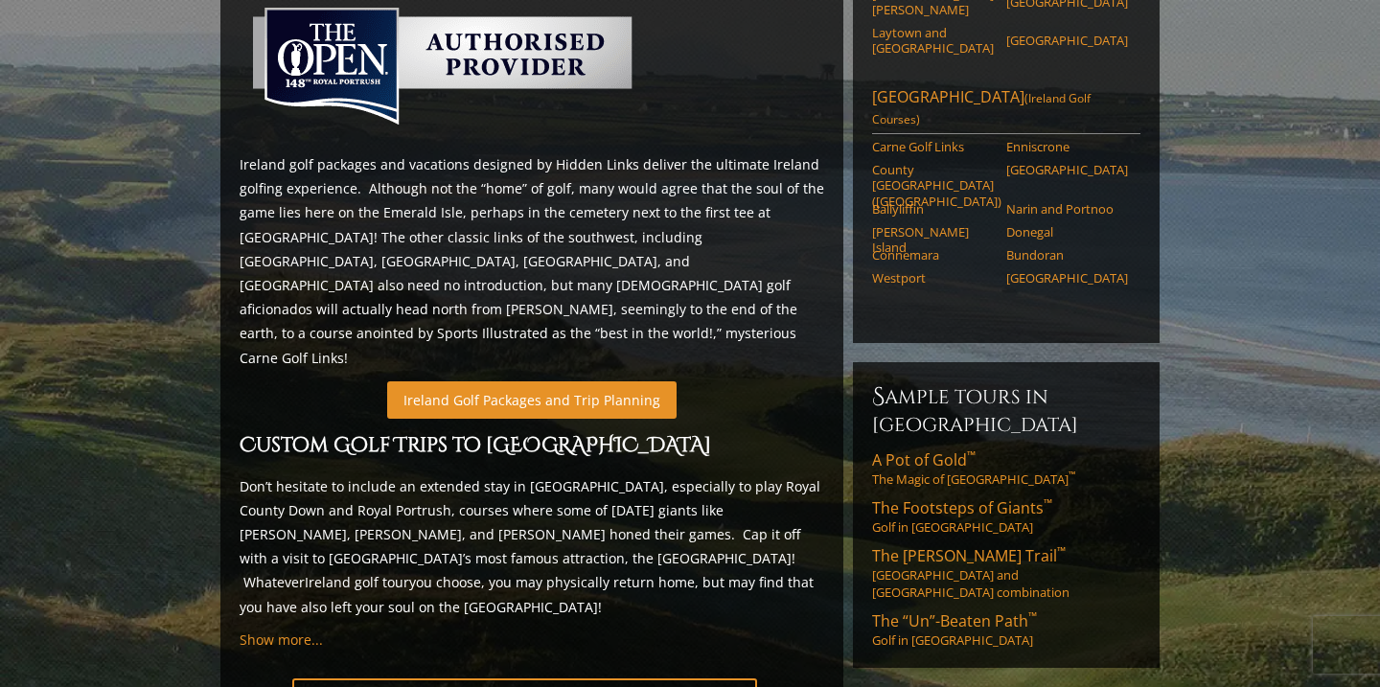
click at [583, 381] on link "Ireland Golf Packages and Trip Planning" at bounding box center [531, 399] width 289 height 37
